Goal: Information Seeking & Learning: Find specific fact

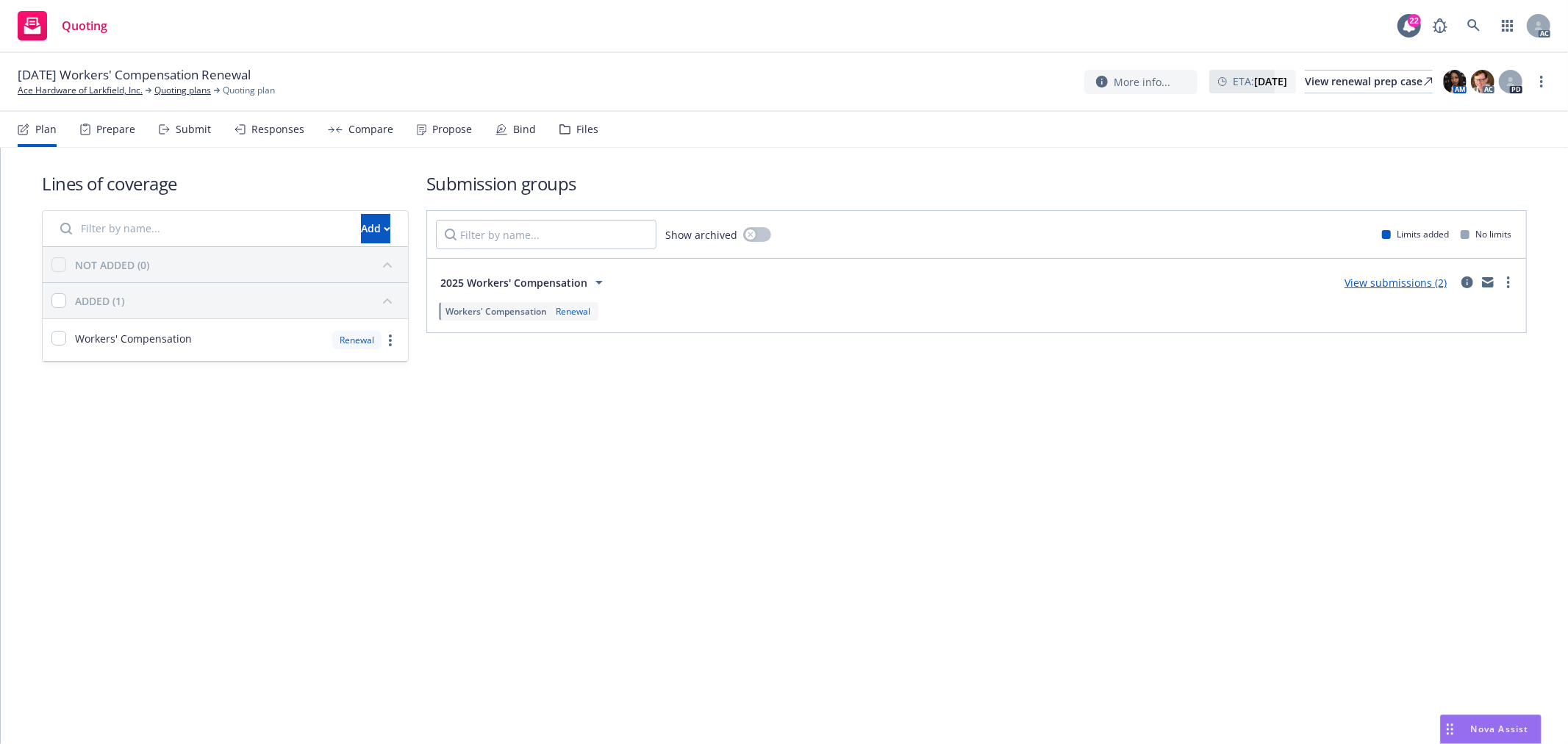
click at [422, 127] on div "Propose" at bounding box center [444, 129] width 55 height 35
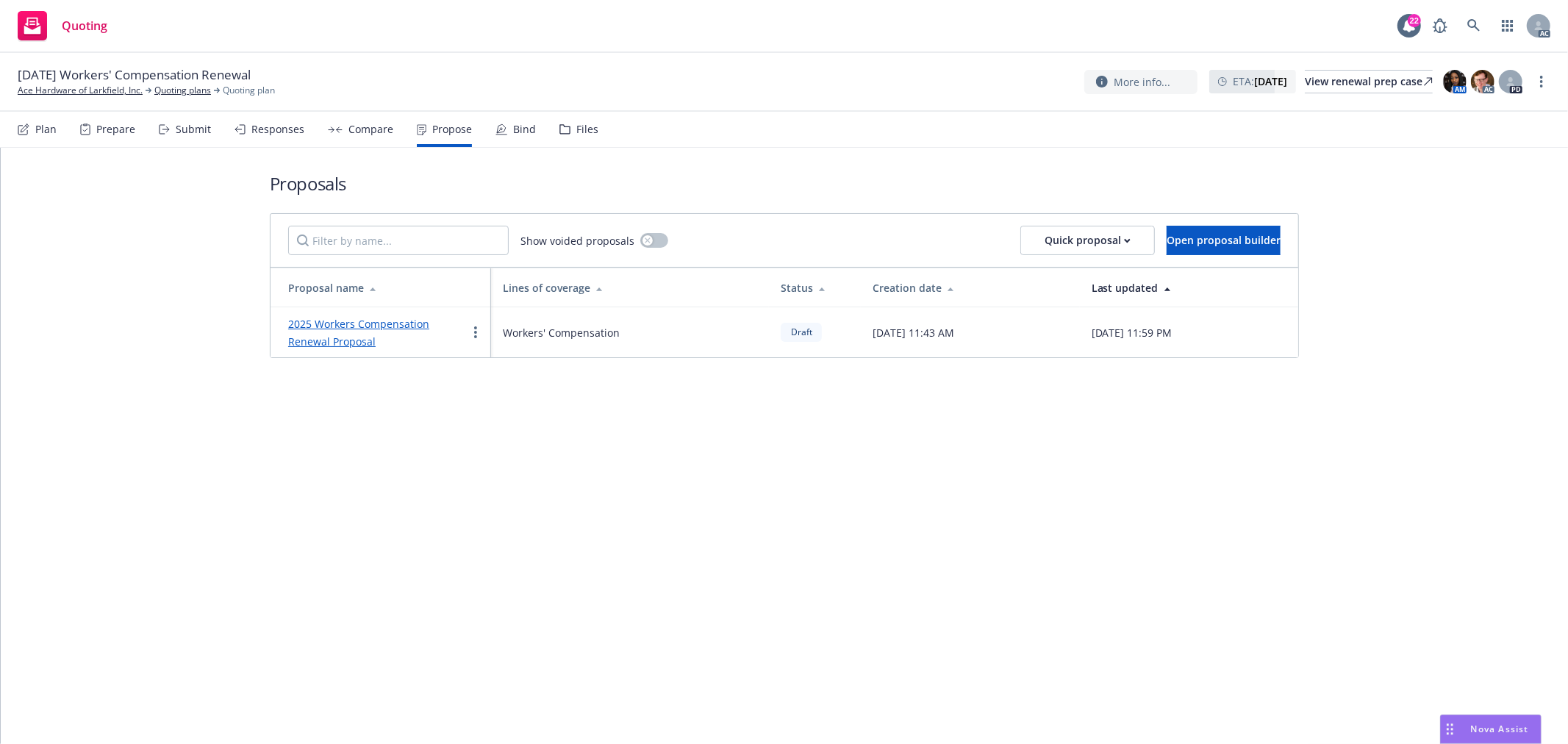
click at [351, 326] on link "2025 Workers Compensation Renewal Proposal" at bounding box center [359, 333] width 141 height 31
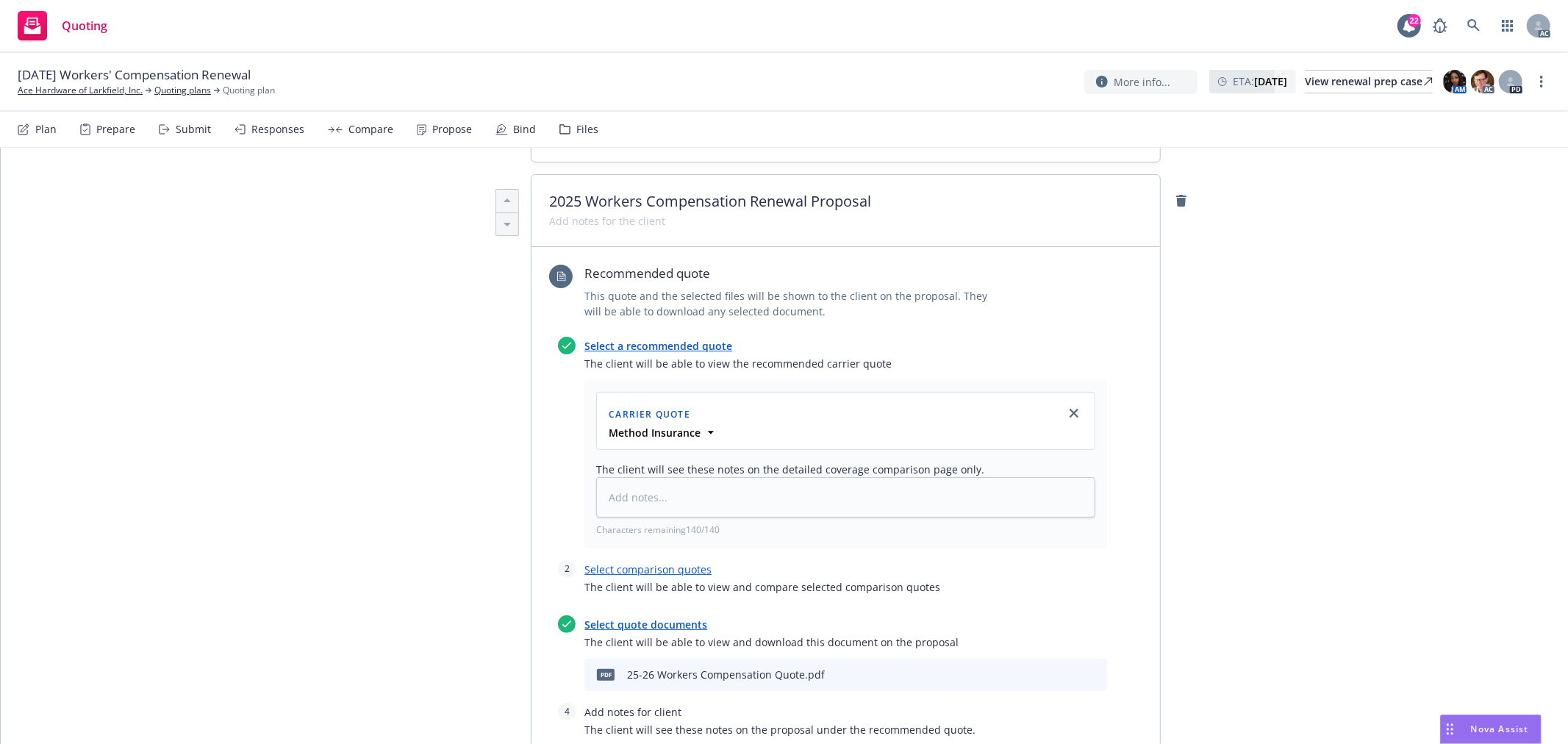
scroll to position [653, 0]
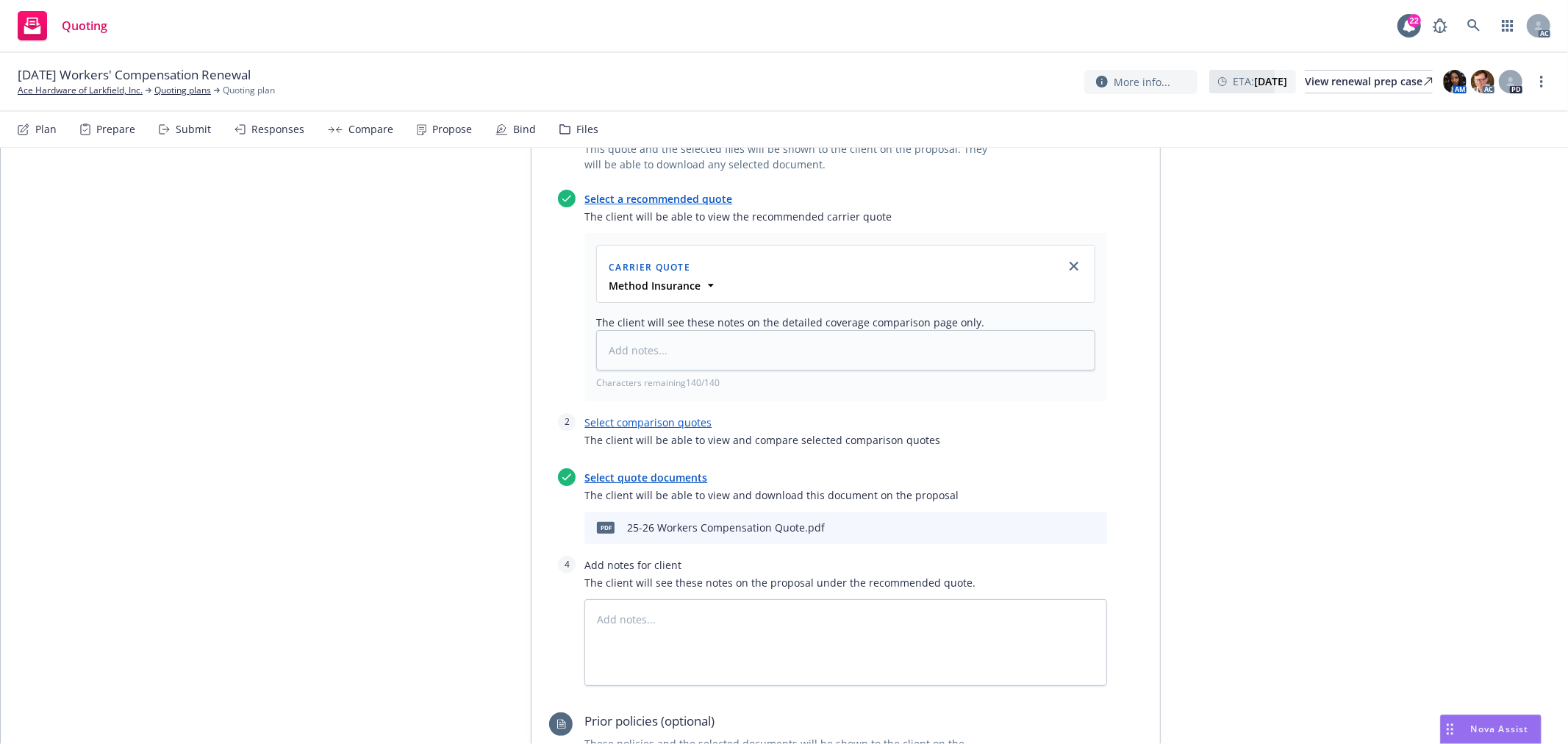
click at [1067, 522] on icon "preview file" at bounding box center [1070, 527] width 13 height 11
type textarea "x"
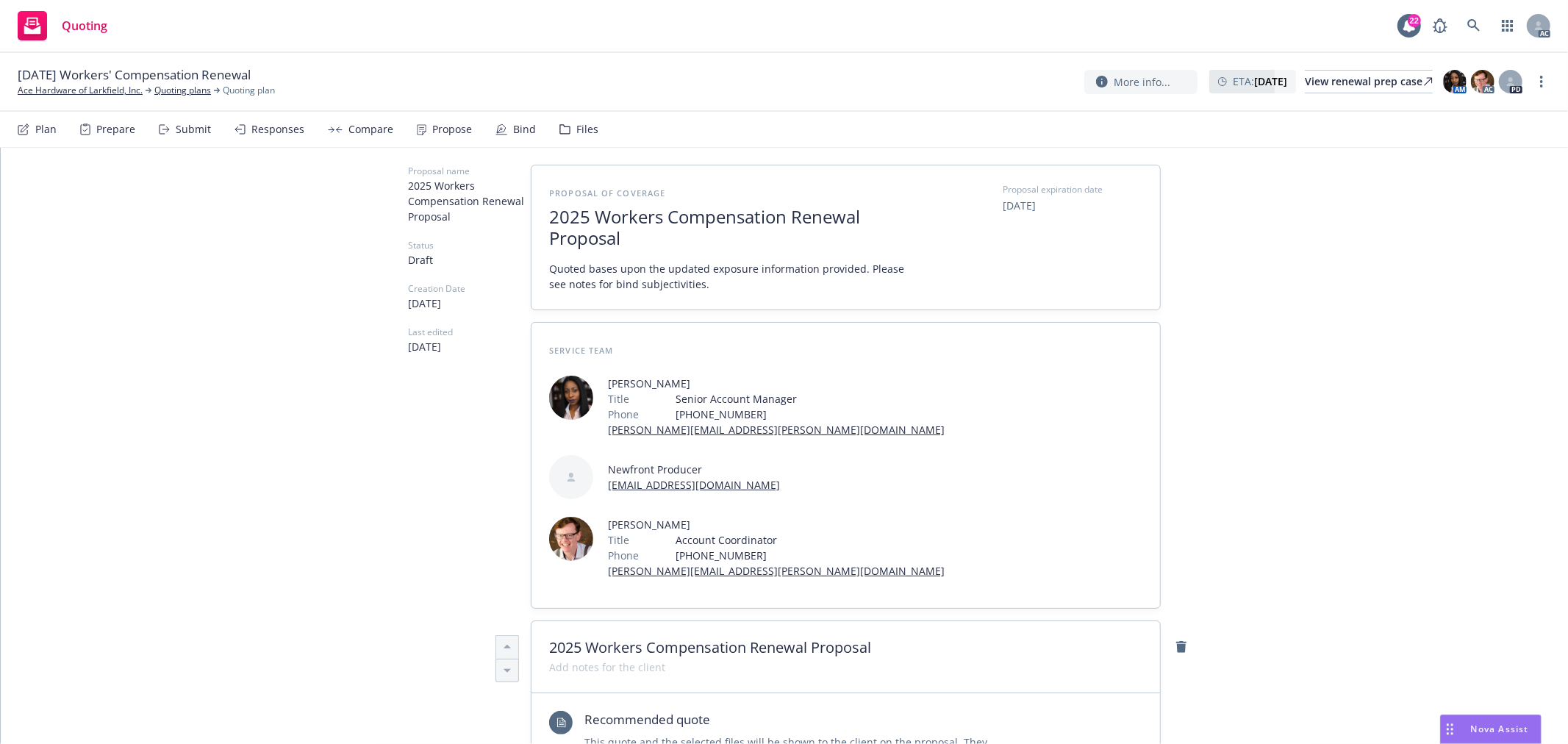
scroll to position [0, 0]
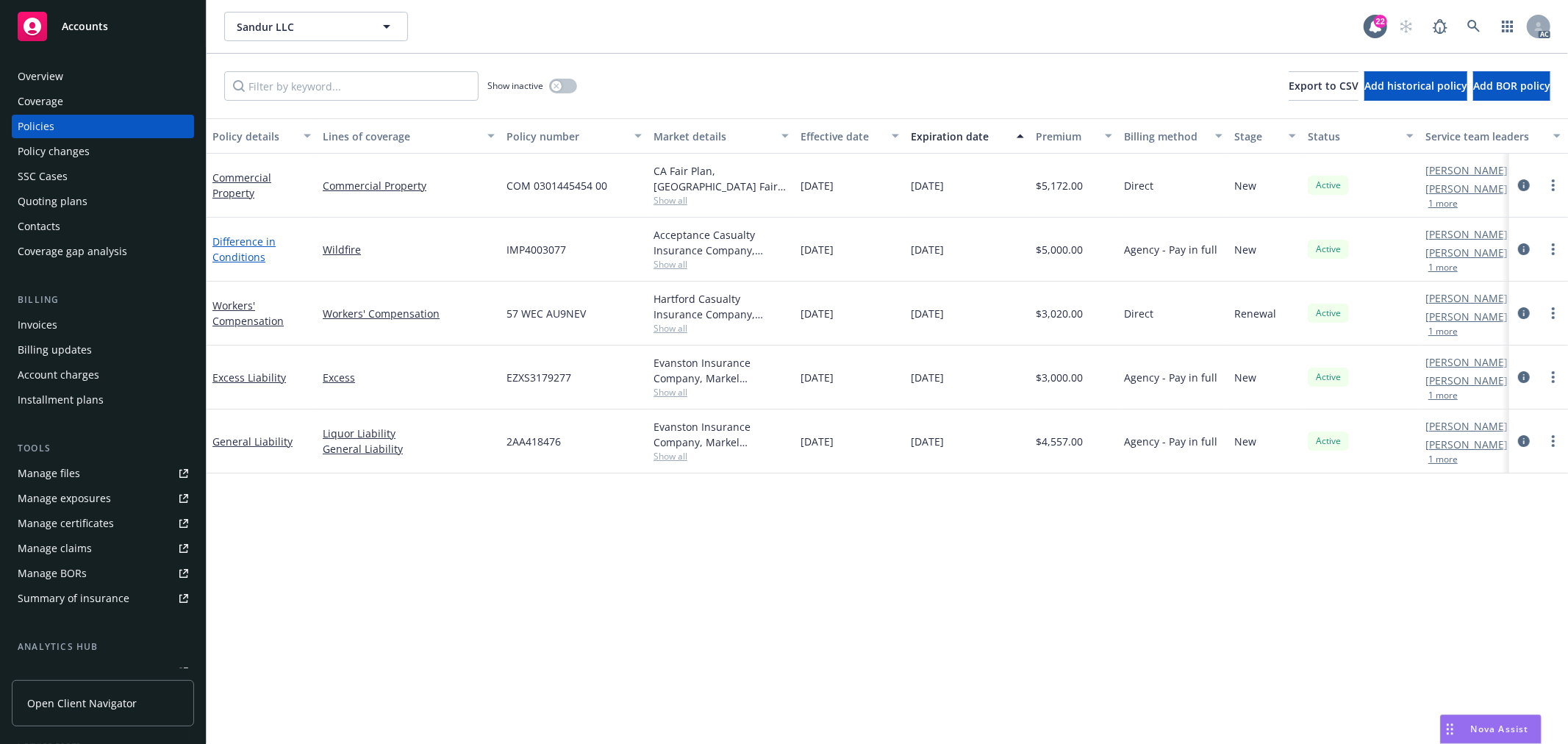
click at [255, 255] on link "Difference in Conditions" at bounding box center [244, 250] width 63 height 30
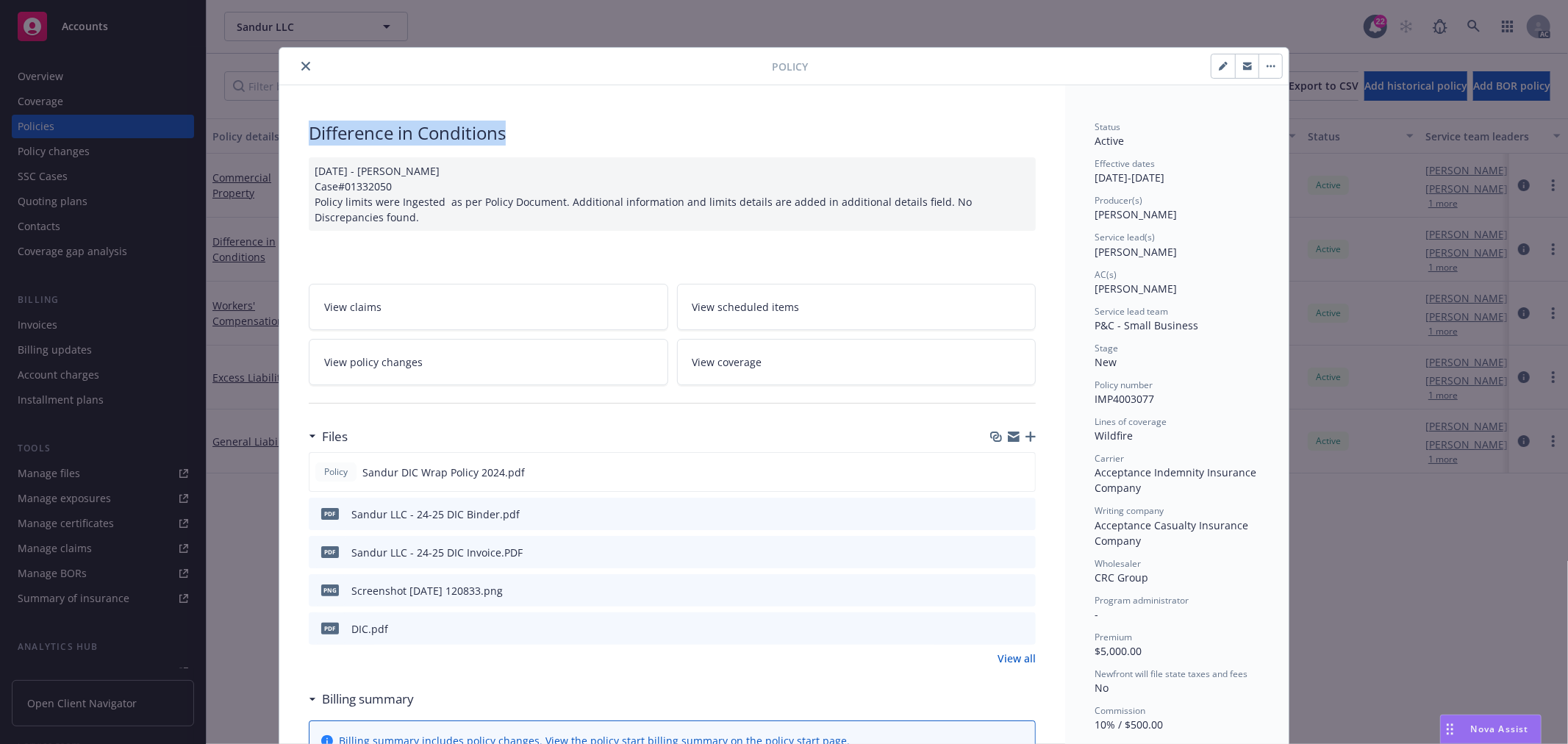
drag, startPoint x: 505, startPoint y: 136, endPoint x: 305, endPoint y: 136, distance: 200.0
click at [309, 136] on div "Difference in Conditions" at bounding box center [672, 133] width 727 height 25
copy div "Difference in Conditions"
click at [1508, 732] on span "Nova Assist" at bounding box center [1500, 728] width 58 height 12
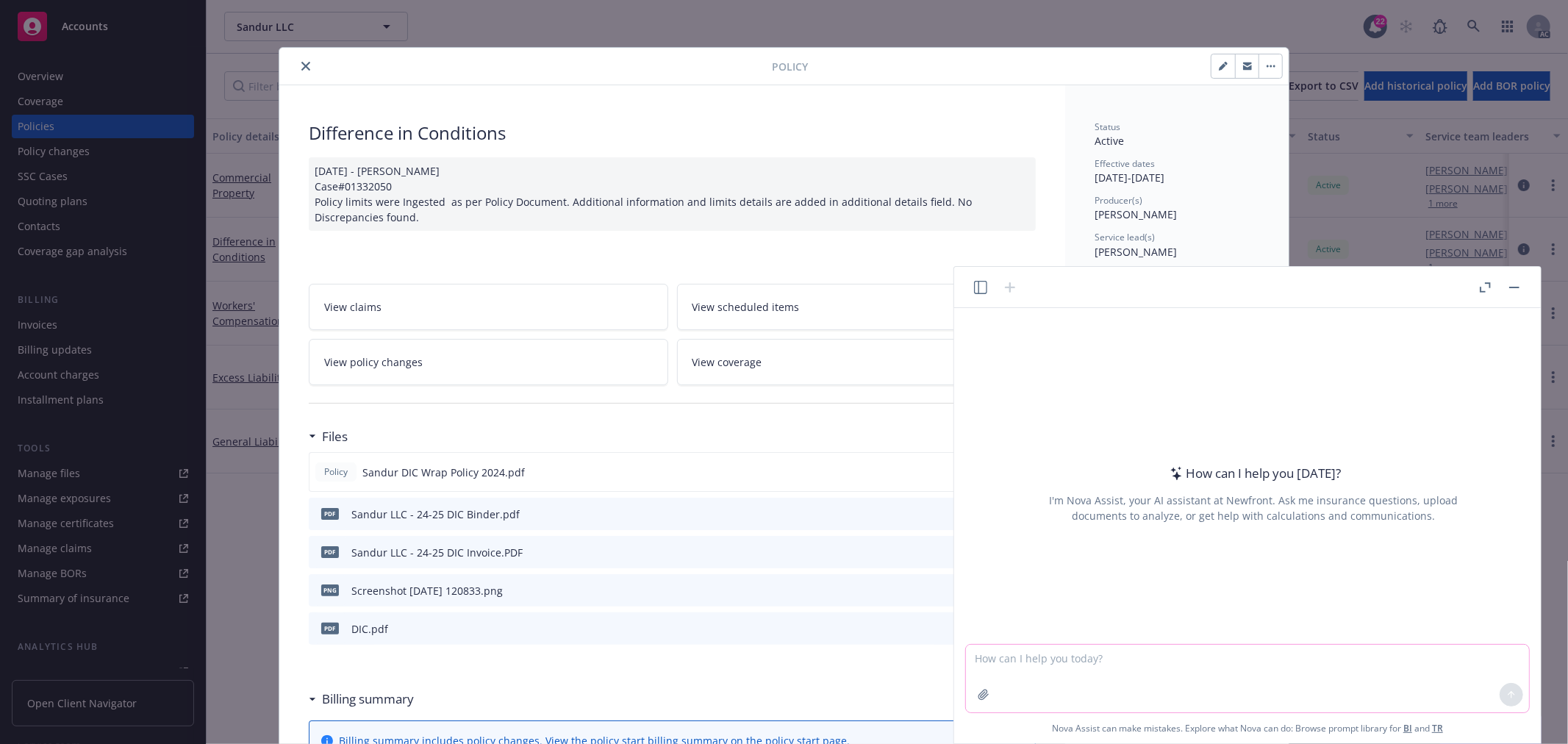
click at [1179, 673] on textarea at bounding box center [1247, 678] width 563 height 67
paste textarea "Difference in Conditions"
type textarea "什么是Difference in Conditions？"
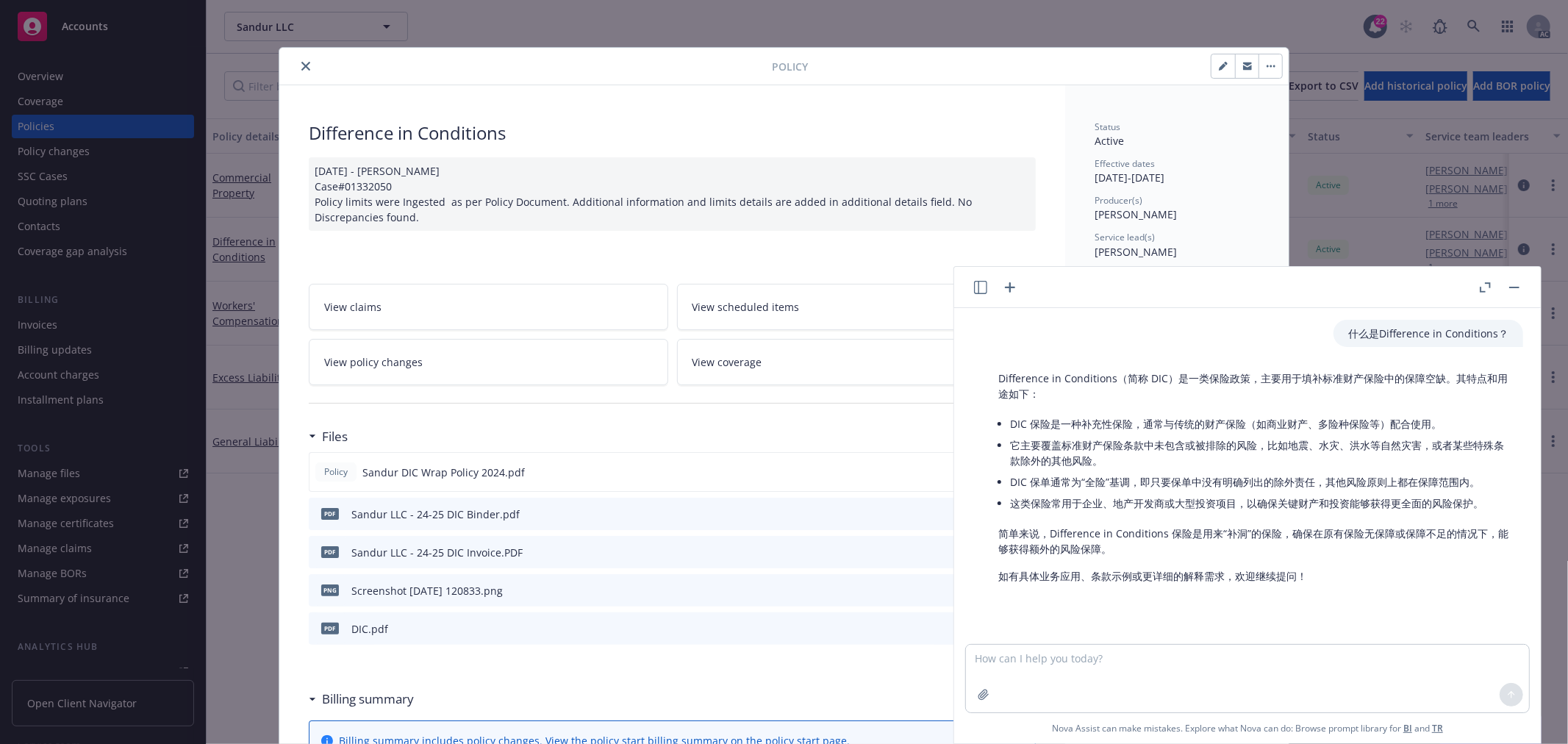
click at [1289, 284] on header at bounding box center [1247, 287] width 586 height 41
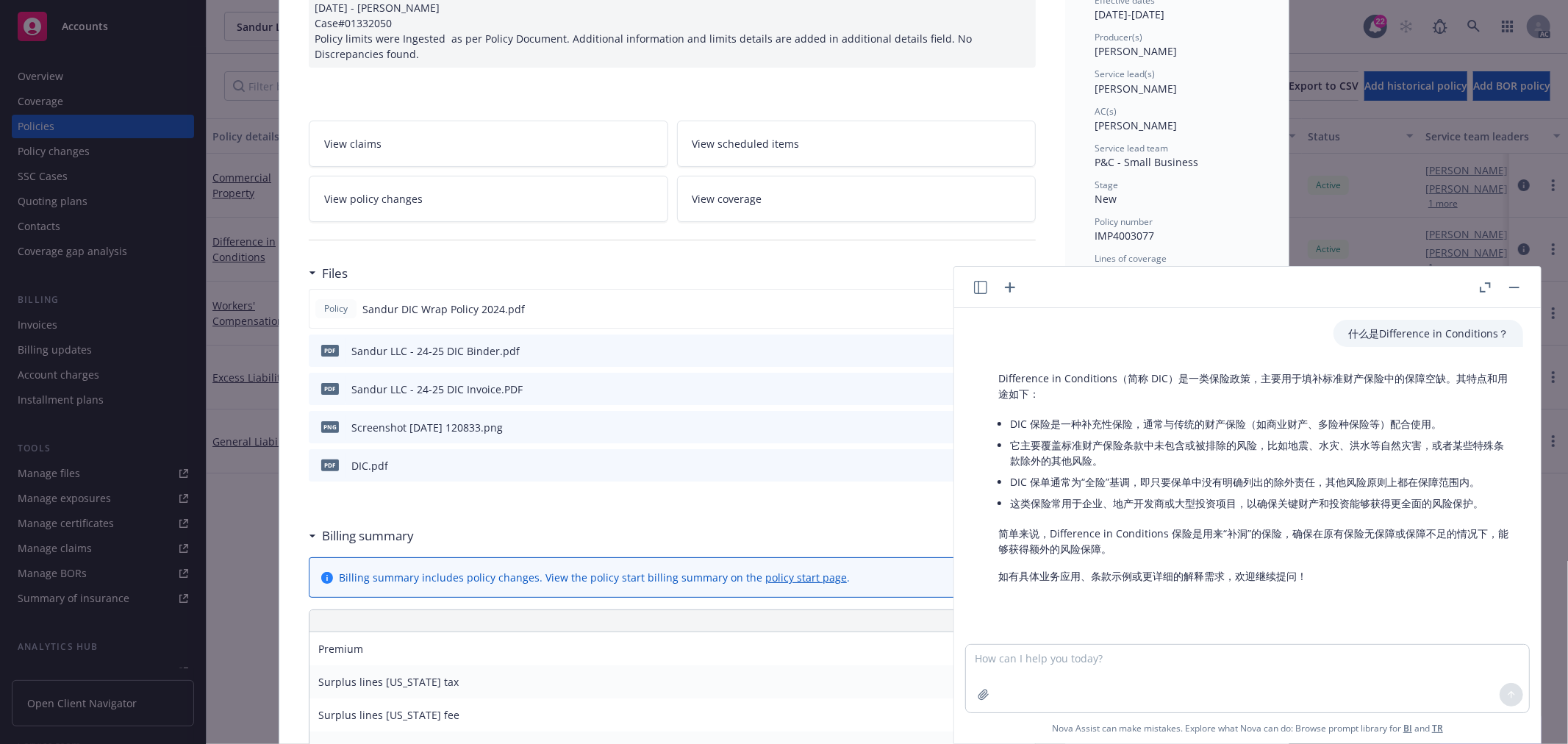
scroll to position [245, 0]
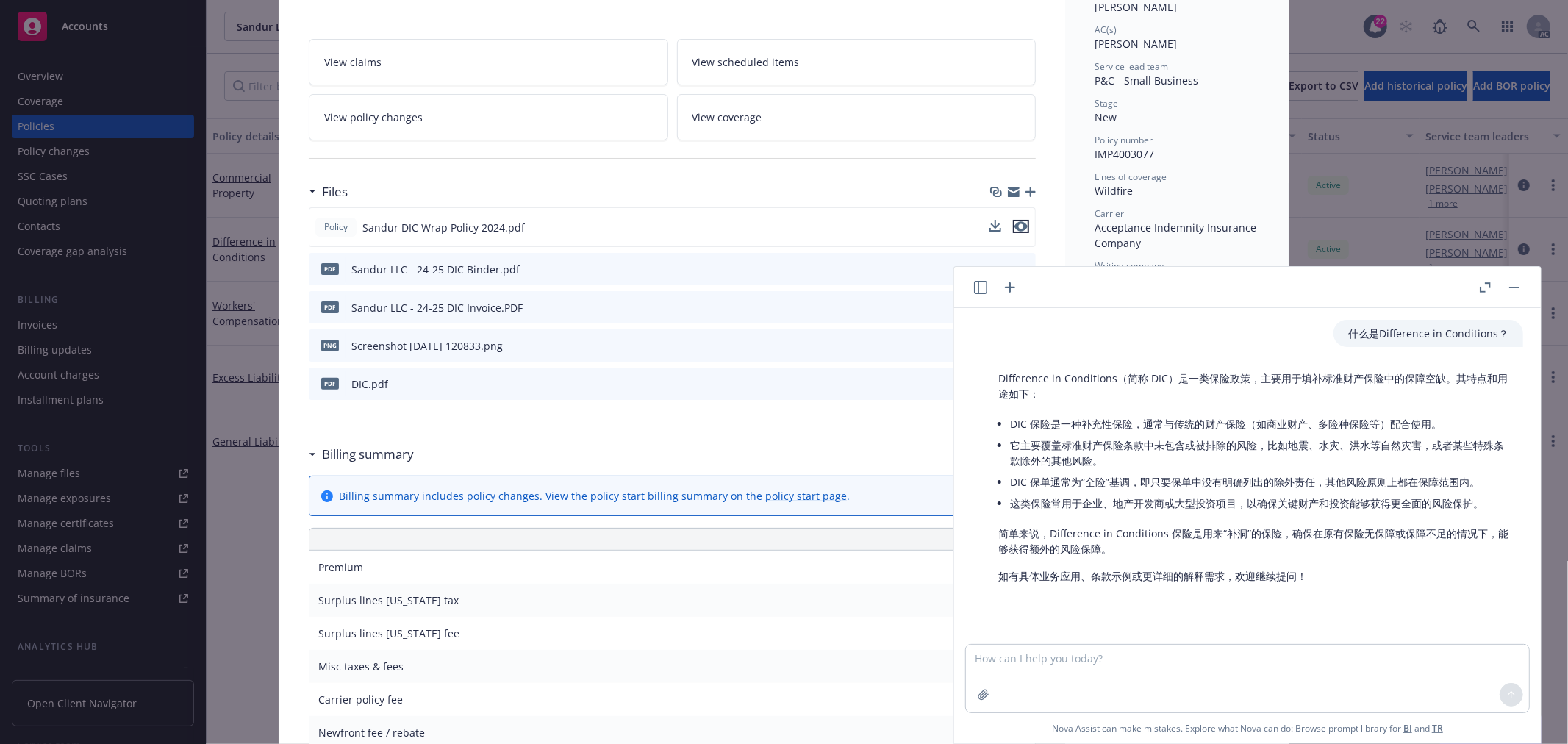
click at [1022, 223] on icon "preview file" at bounding box center [1021, 226] width 13 height 11
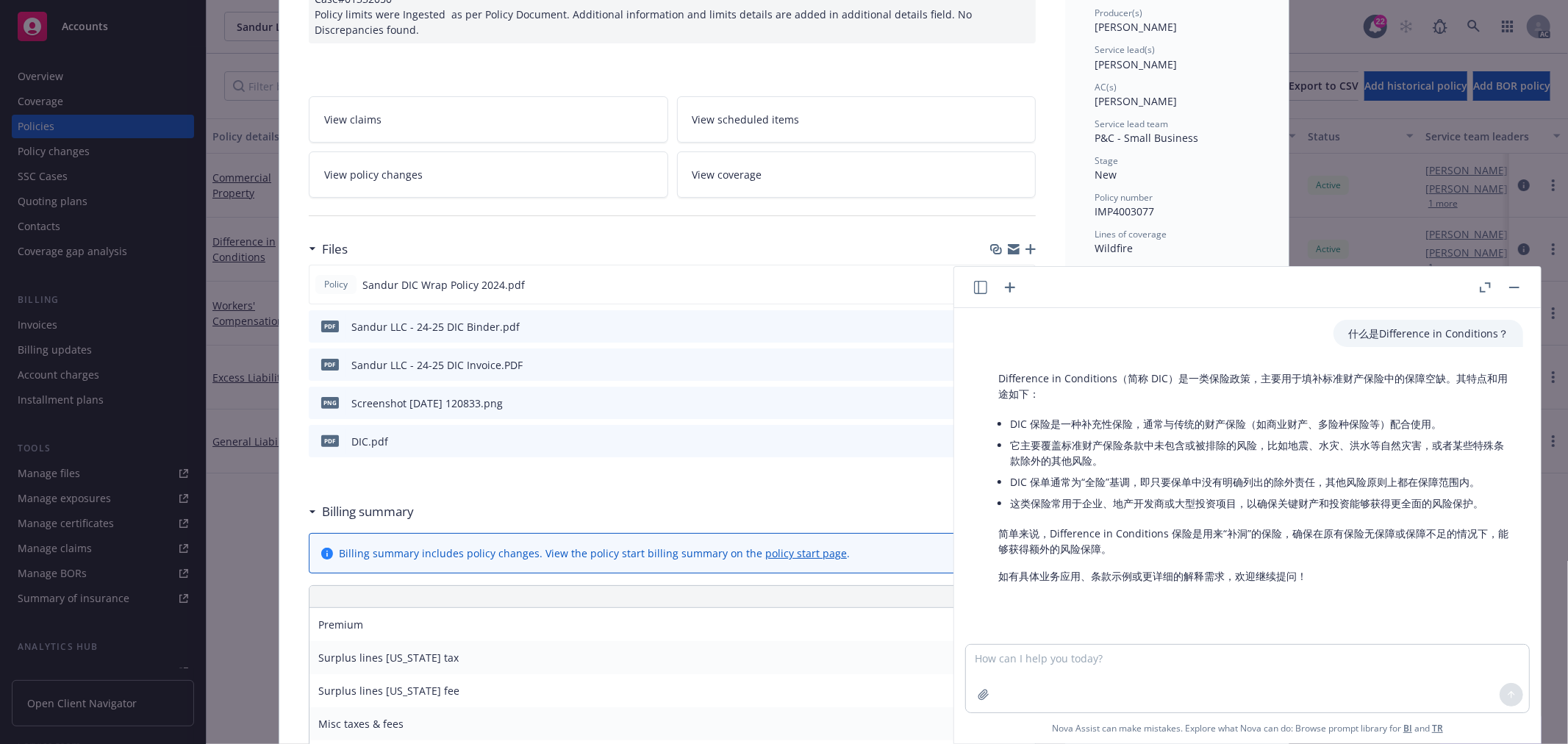
scroll to position [0, 0]
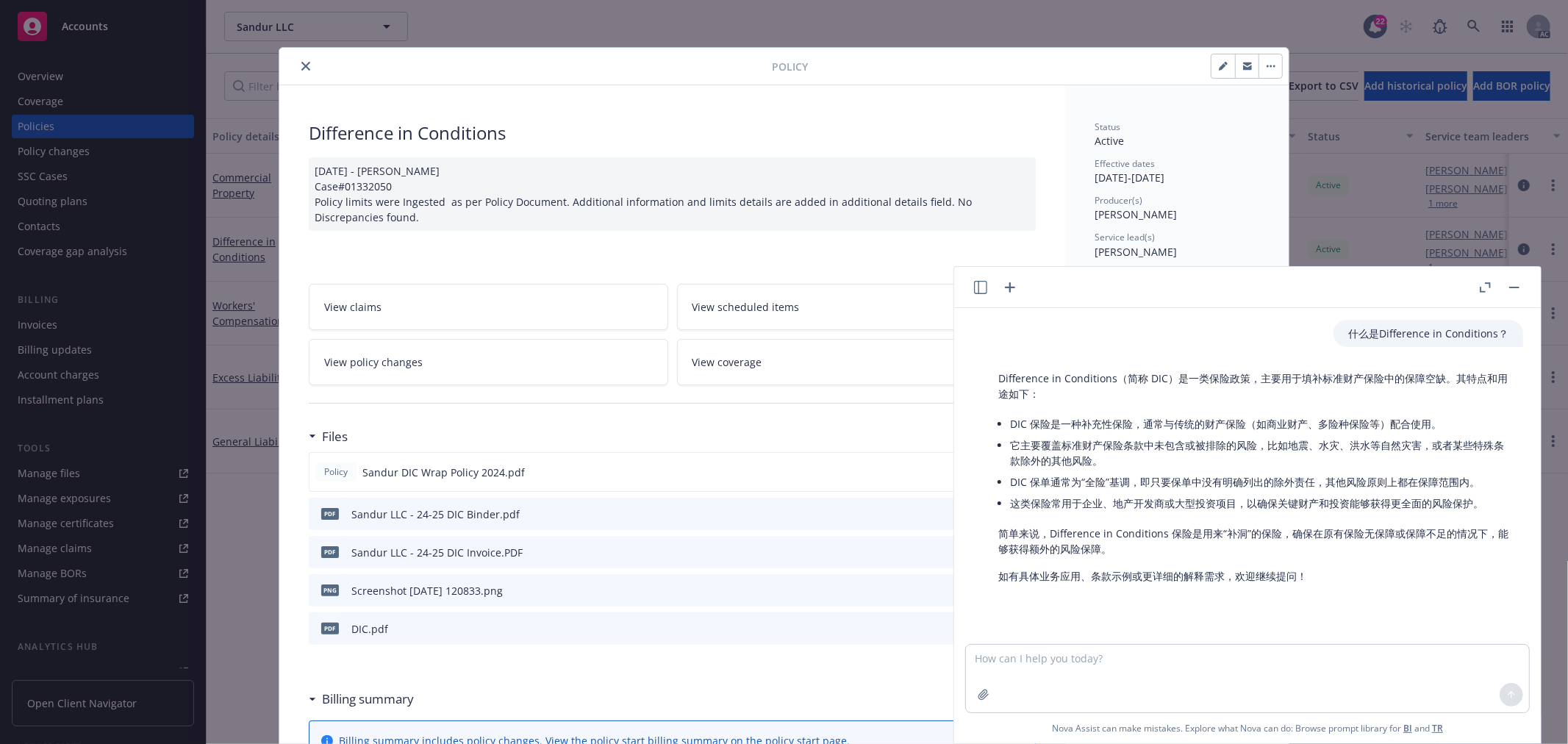
click at [301, 62] on icon "close" at bounding box center [305, 66] width 9 height 9
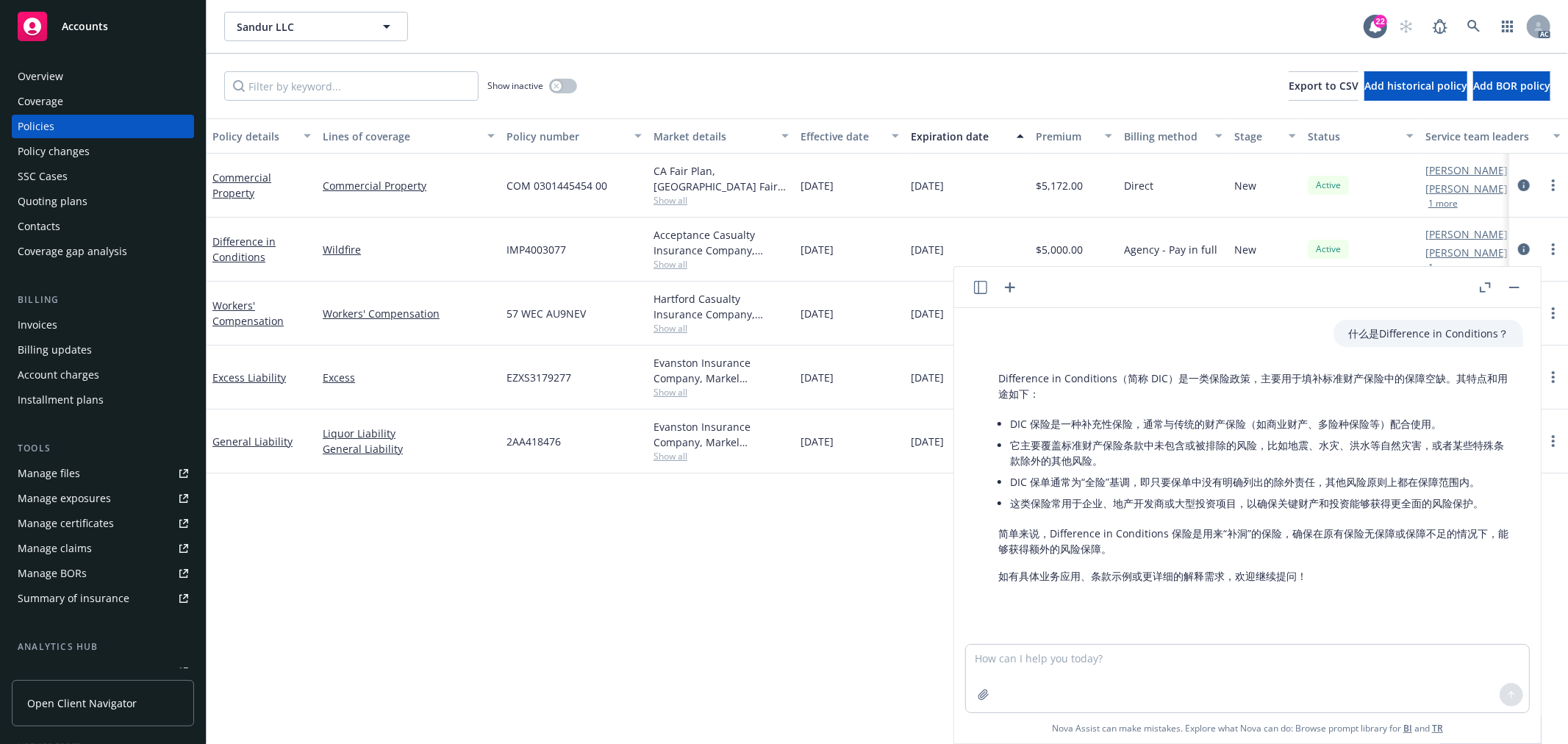
click at [773, 582] on div "Policy details Lines of coverage Policy number Market details Effective date Ex…" at bounding box center [887, 431] width 1361 height 626
click at [1510, 289] on button "button" at bounding box center [1514, 287] width 17 height 17
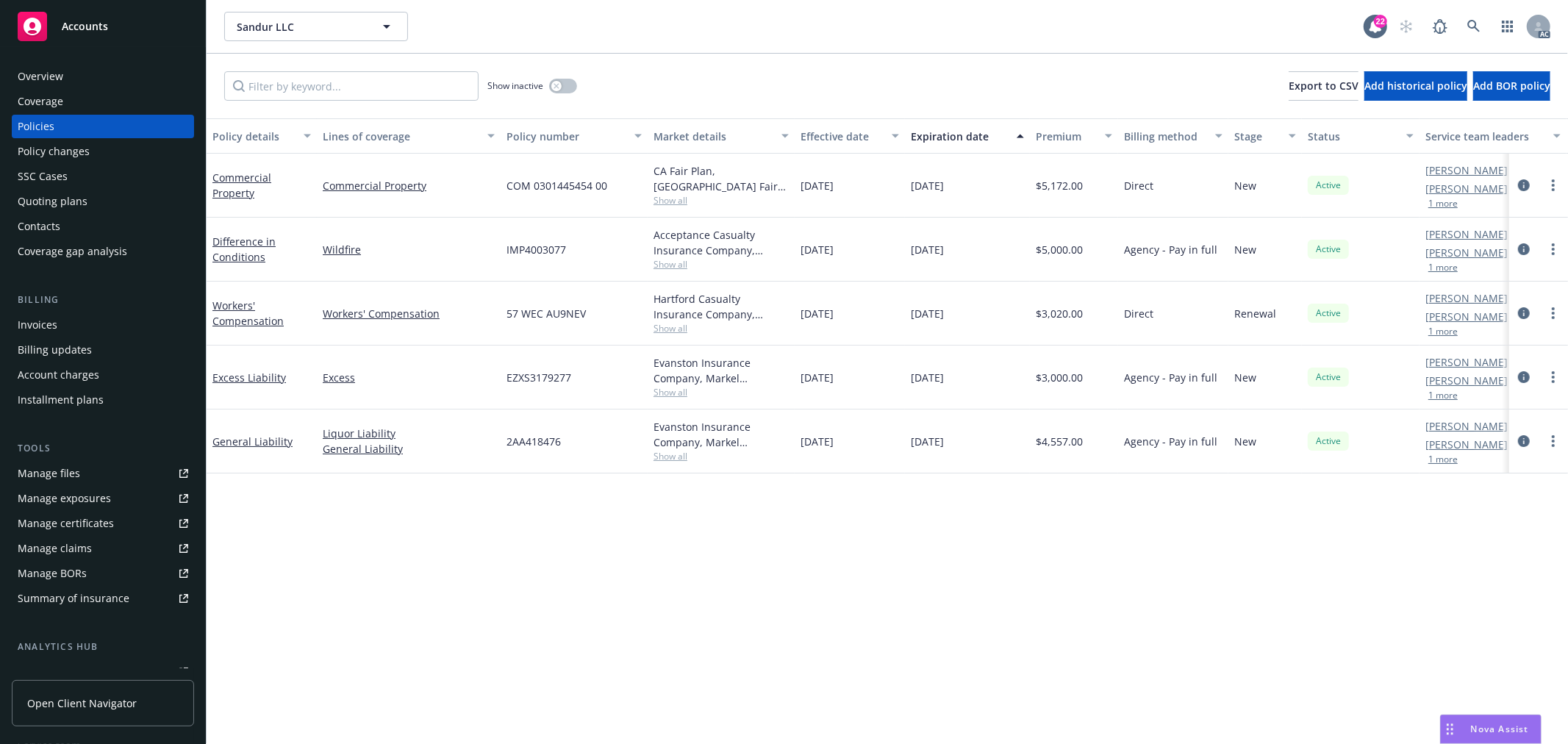
click at [841, 578] on div "Policy details Lines of coverage Policy number Market details Effective date Ex…" at bounding box center [887, 431] width 1361 height 626
drag, startPoint x: 267, startPoint y: 259, endPoint x: 214, endPoint y: 242, distance: 55.7
click at [214, 242] on div "Difference in Conditions" at bounding box center [262, 250] width 99 height 31
copy link "Difference in Conditions"
click at [88, 71] on div "Overview" at bounding box center [103, 76] width 171 height 24
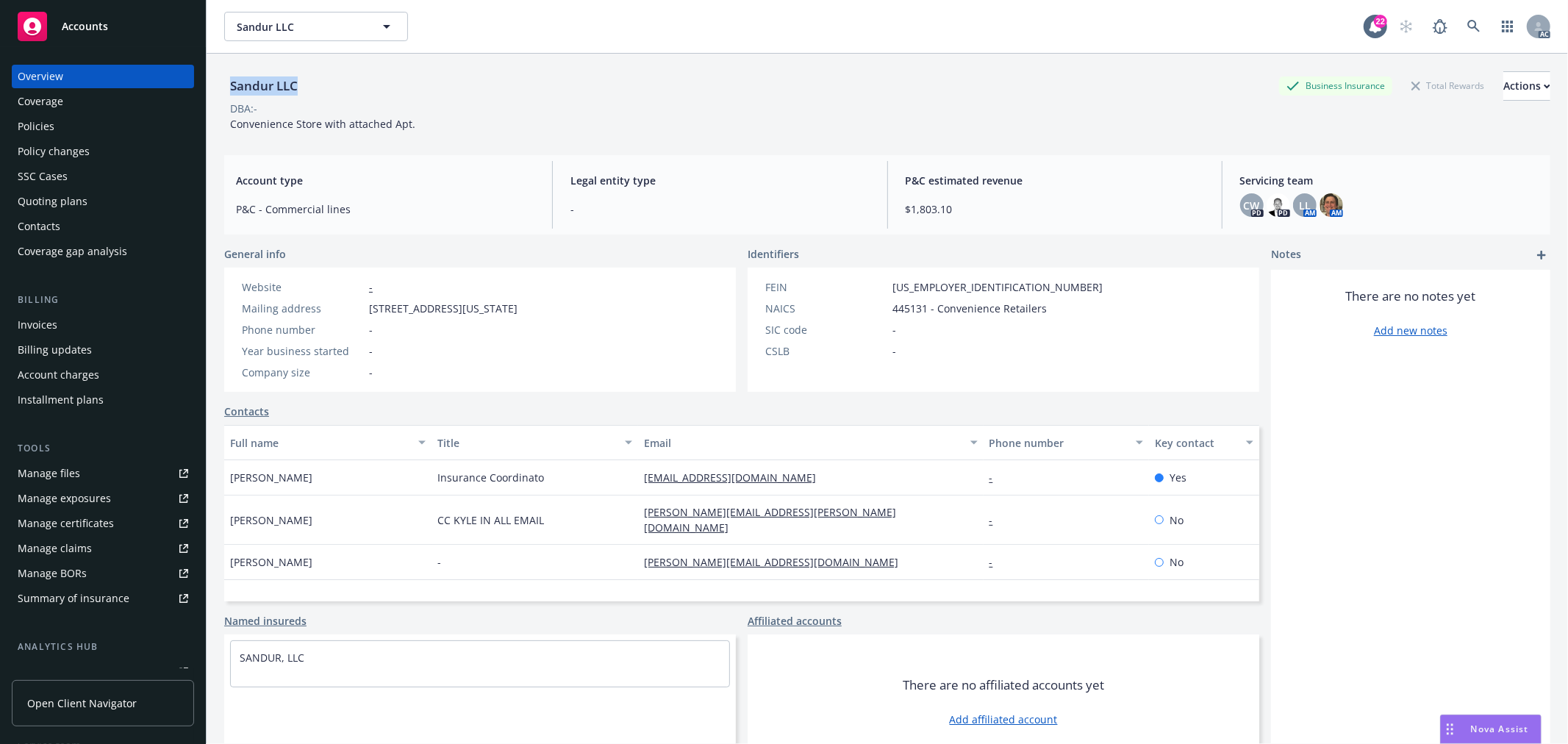
drag, startPoint x: 309, startPoint y: 85, endPoint x: 230, endPoint y: 85, distance: 79.0
click at [230, 85] on div "Sandur LLC Business Insurance Total Rewards Actions" at bounding box center [887, 86] width 1326 height 30
copy div "Sandur LLC"
click at [560, 600] on div "Full name Title Email Phone number Key contact Brian Leung Insurance Coordinato…" at bounding box center [741, 513] width 1035 height 177
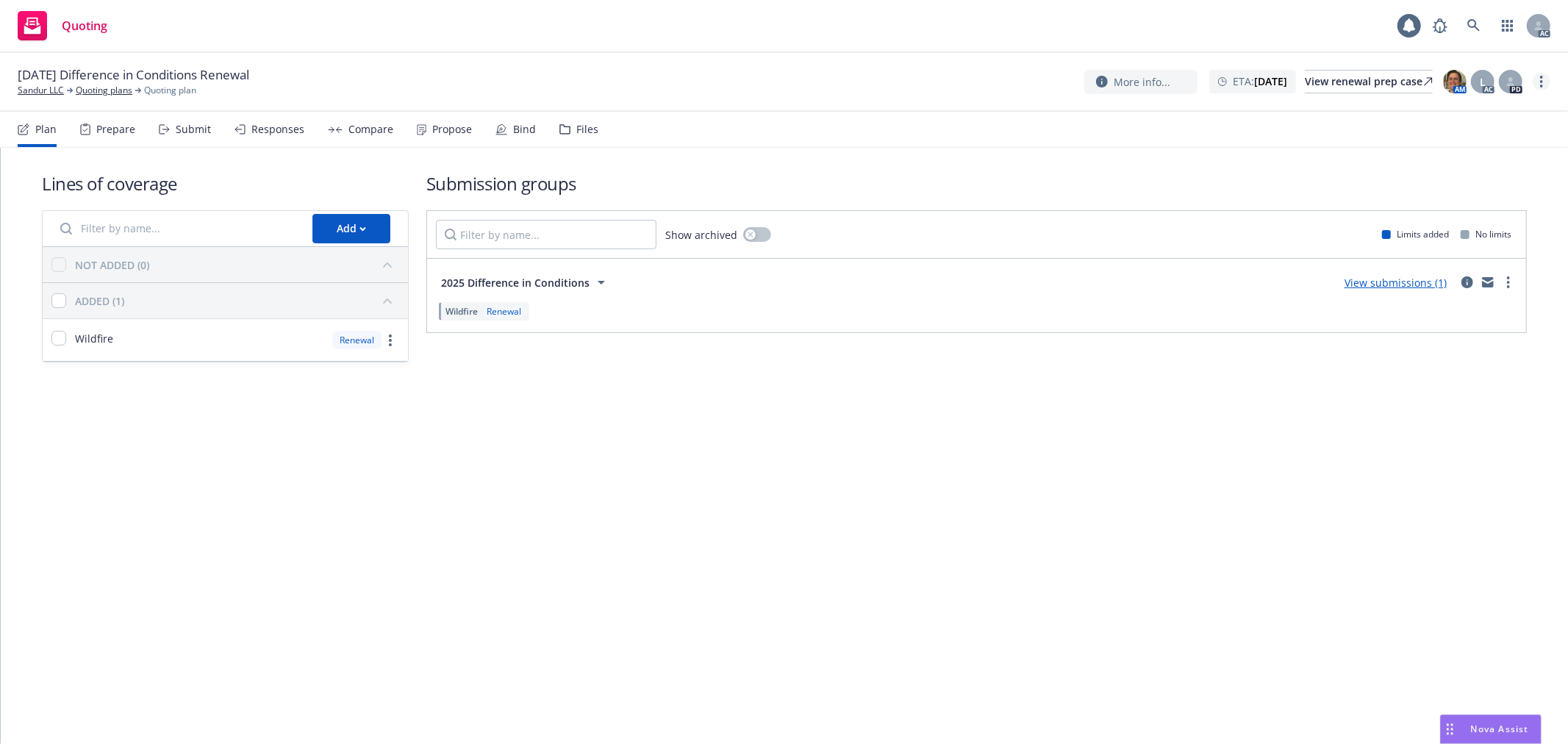
click at [1544, 79] on link "more" at bounding box center [1541, 81] width 17 height 17
drag, startPoint x: 1469, startPoint y: 112, endPoint x: 1423, endPoint y: 101, distance: 47.3
click at [1469, 112] on link "Copy logging email" at bounding box center [1469, 112] width 164 height 30
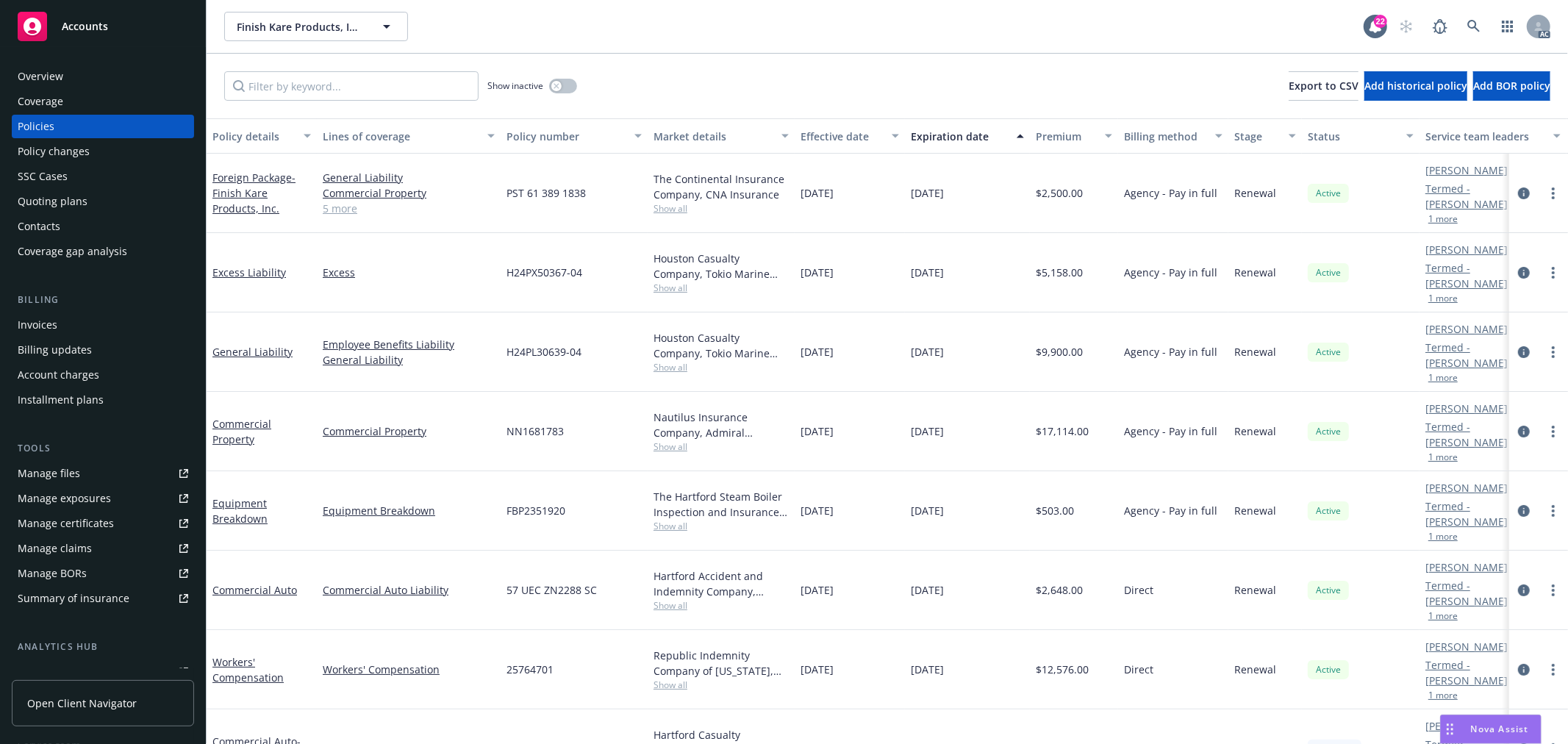
click at [663, 366] on span "Show all" at bounding box center [721, 367] width 135 height 12
click at [274, 351] on link "General Liability" at bounding box center [253, 351] width 80 height 14
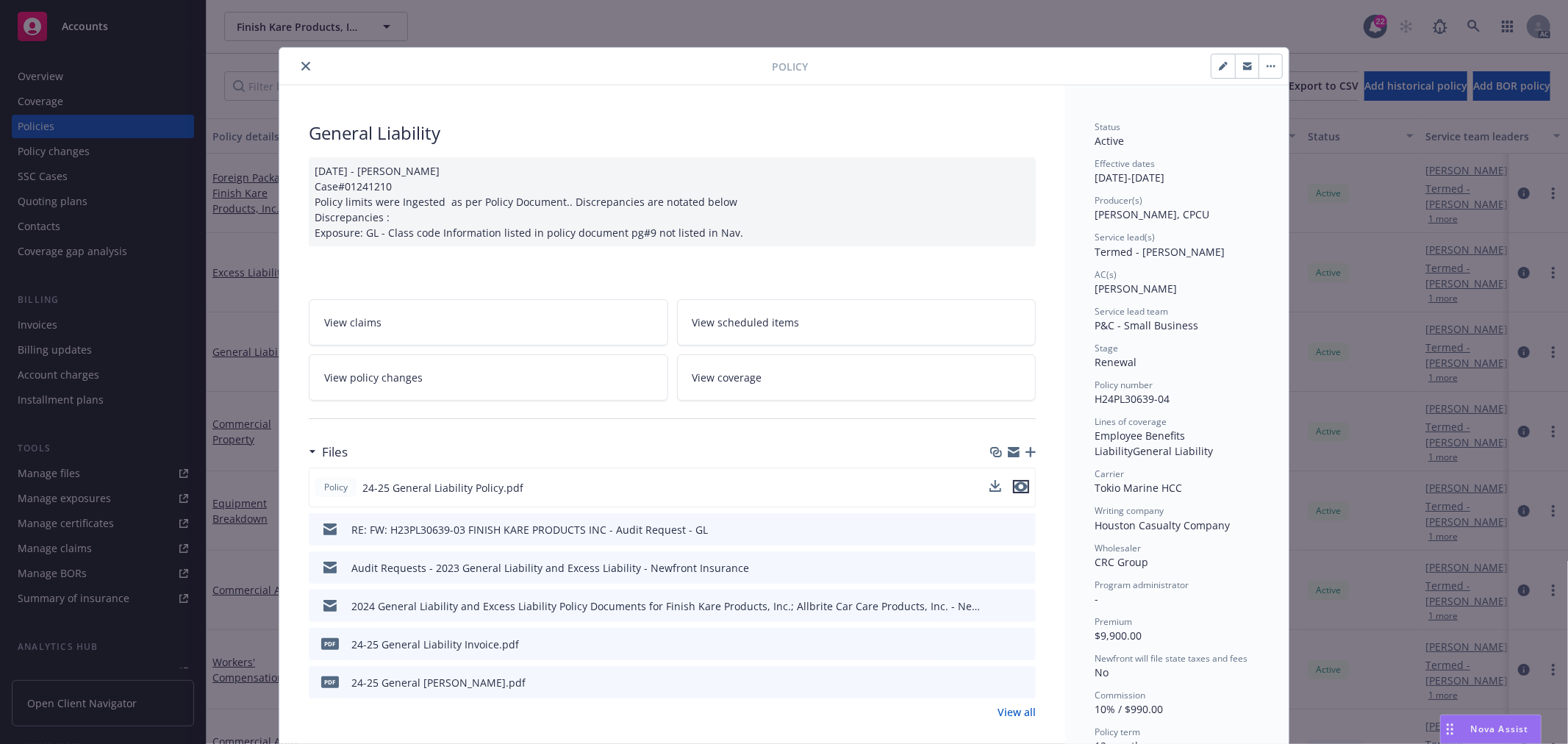
click at [1015, 489] on icon "preview file" at bounding box center [1021, 486] width 13 height 11
